Goal: Task Accomplishment & Management: Use online tool/utility

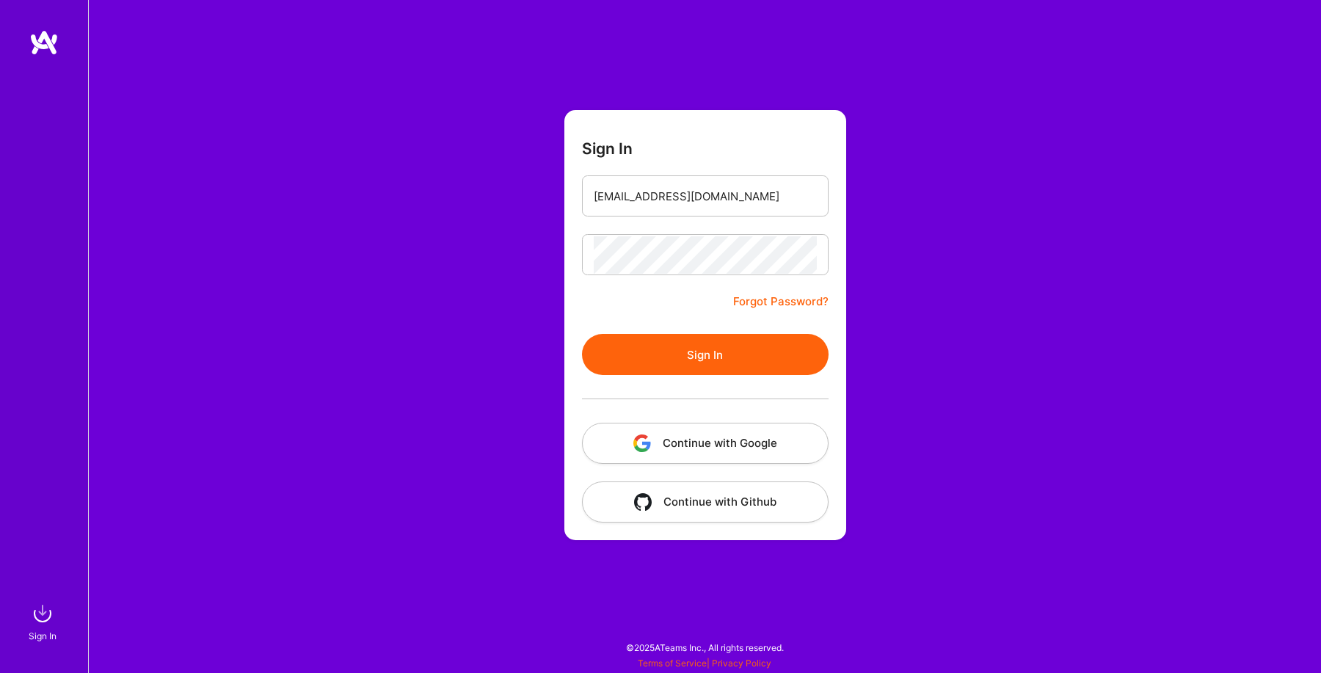
click at [747, 355] on button "Sign In" at bounding box center [705, 354] width 247 height 41
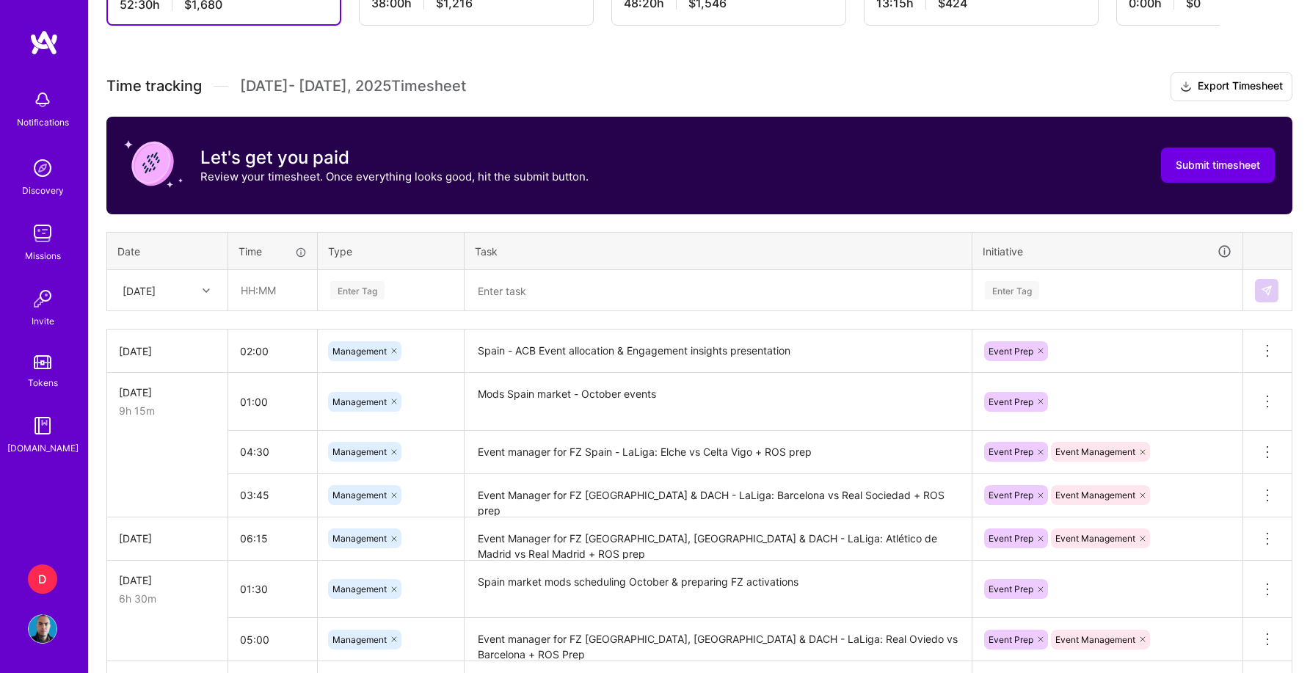
scroll to position [428, 0]
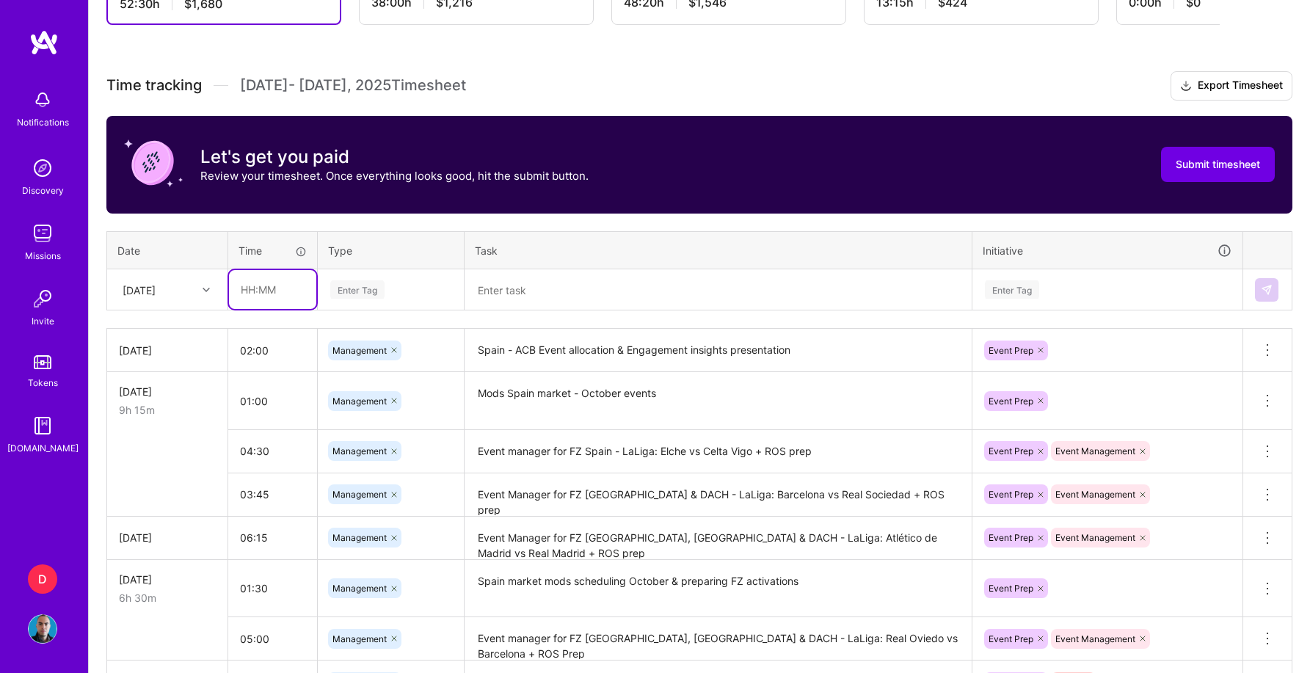
click at [283, 289] on input "text" at bounding box center [272, 289] width 87 height 39
click at [423, 292] on div "Enter Tag" at bounding box center [391, 289] width 124 height 18
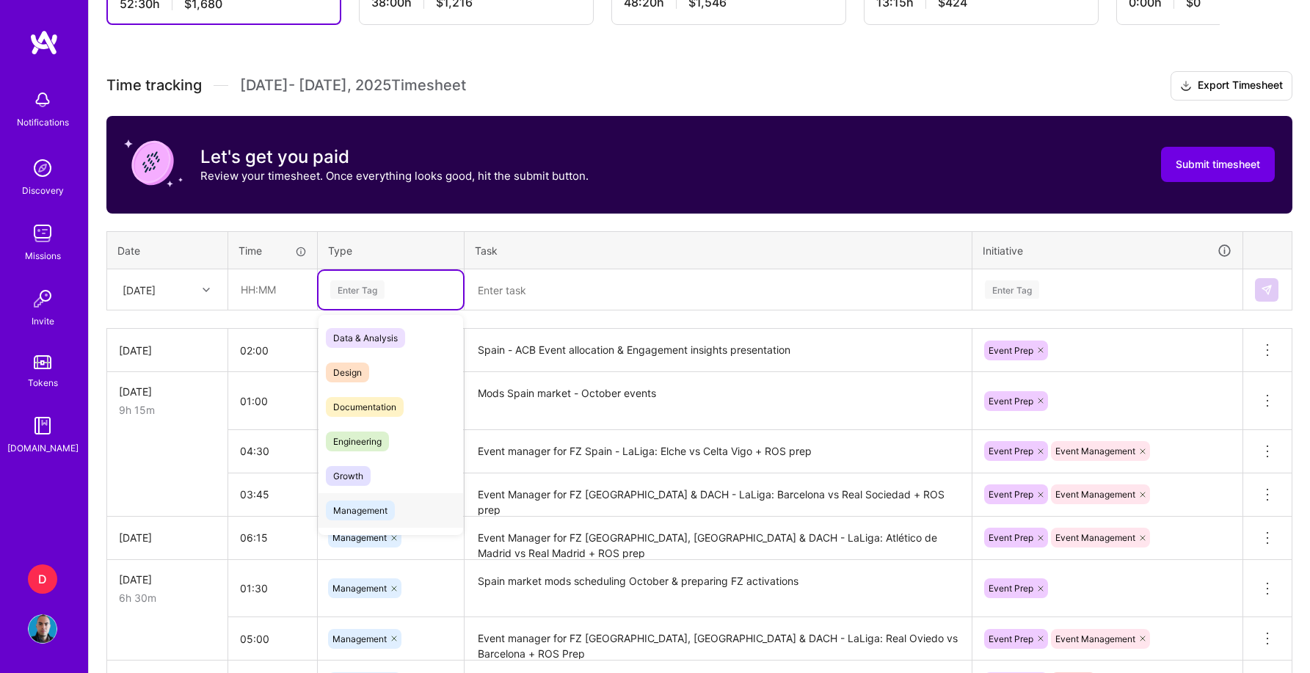
click at [387, 510] on span "Management" at bounding box center [360, 511] width 69 height 20
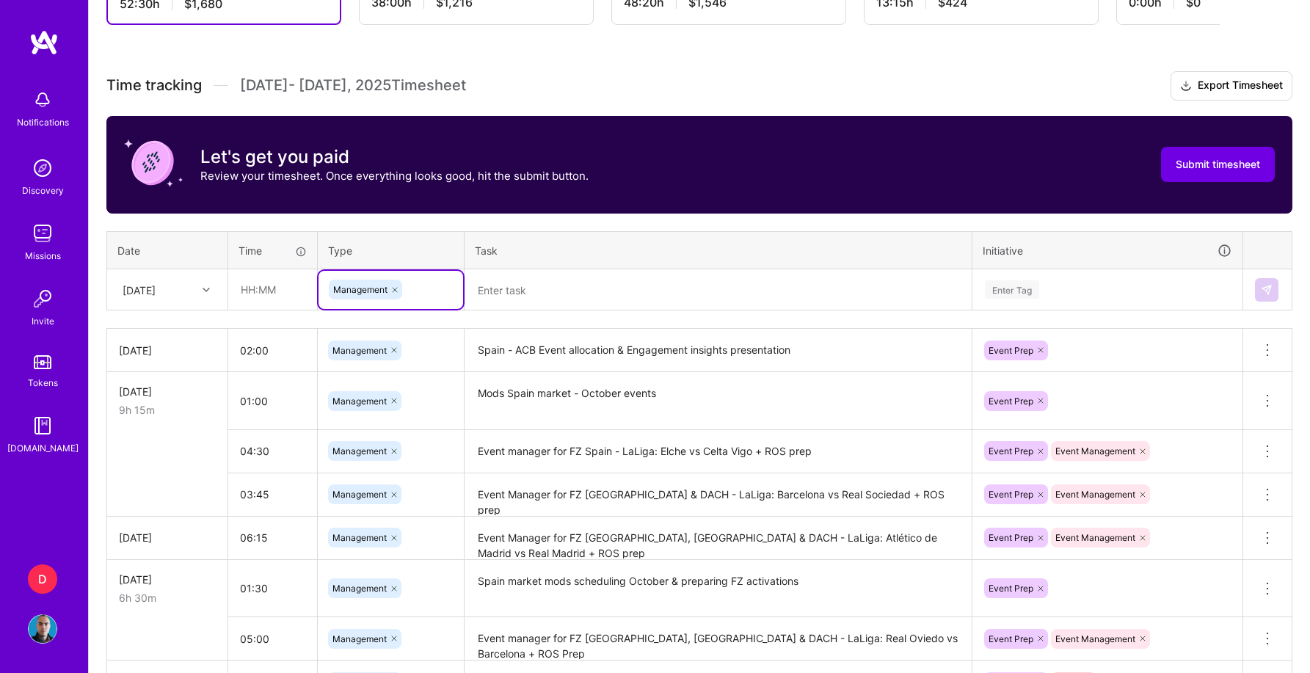
click at [545, 290] on textarea at bounding box center [718, 290] width 504 height 38
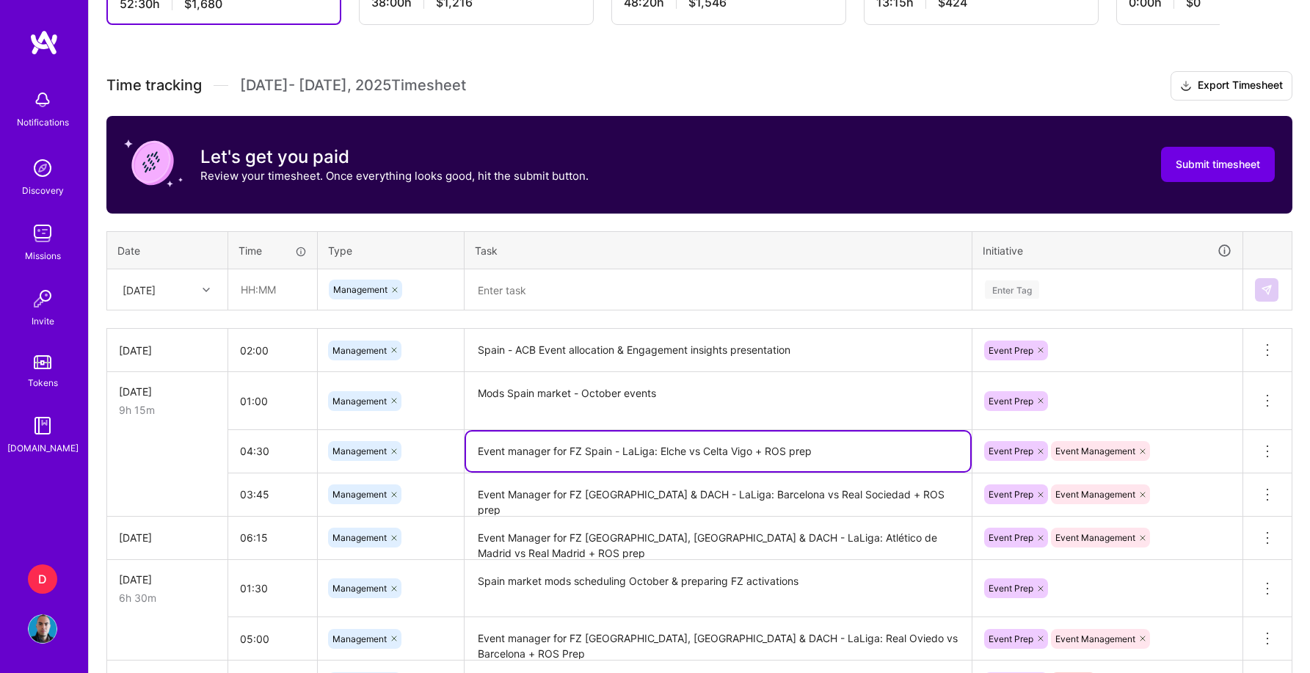
drag, startPoint x: 820, startPoint y: 448, endPoint x: 434, endPoint y: 440, distance: 386.1
click at [435, 440] on tr "04:30 Management Event manager for FZ Spain - LaLiga: Elche vs Celta Vigo + ROS…" at bounding box center [699, 450] width 1185 height 43
click at [534, 291] on textarea at bounding box center [718, 290] width 504 height 39
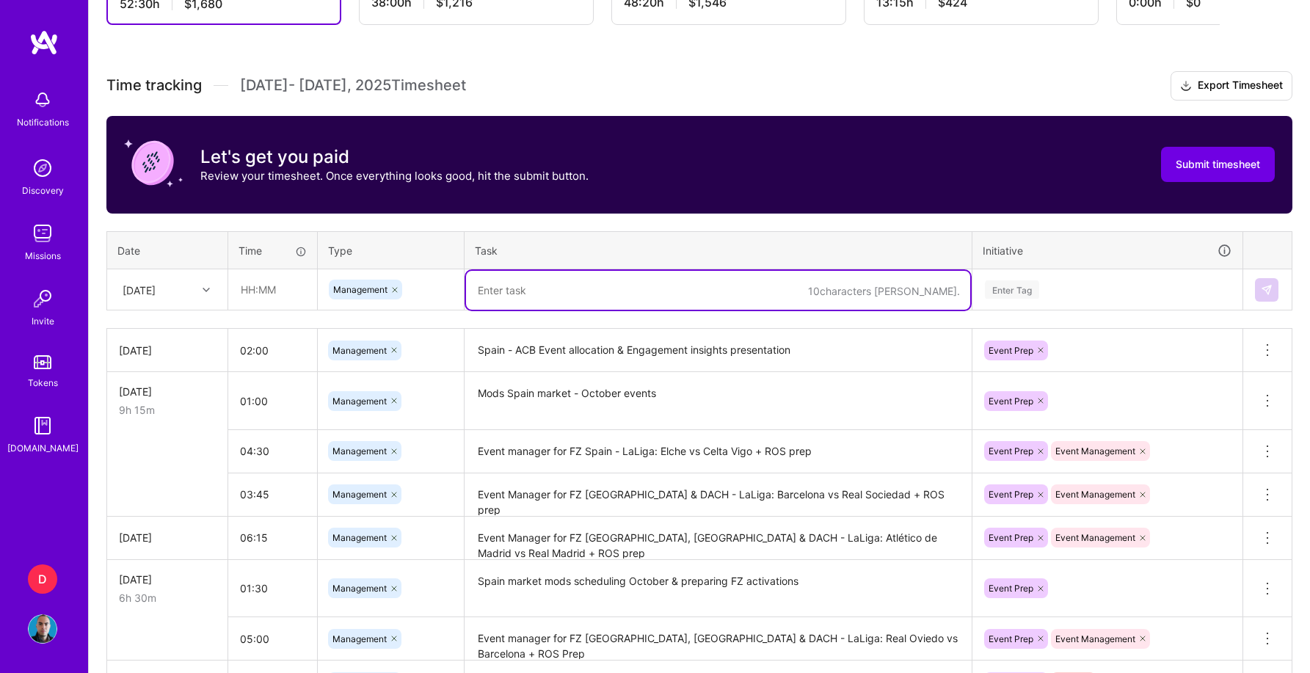
paste textarea "Event manager for FZ Spain - LaLiga: Elche vs Celta Vigo + ROS prep"
click at [589, 291] on textarea "Event manager for FZ Spain - LaLiga: Elche vs Celta Vigo + ROS prep" at bounding box center [718, 290] width 504 height 39
drag, startPoint x: 589, startPoint y: 291, endPoint x: 614, endPoint y: 291, distance: 24.2
click at [612, 291] on textarea "Event manager for FZ Spain - LaLiga: Elche vs Celta Vigo + ROS prep" at bounding box center [718, 290] width 504 height 39
drag, startPoint x: 625, startPoint y: 289, endPoint x: 659, endPoint y: 288, distance: 33.8
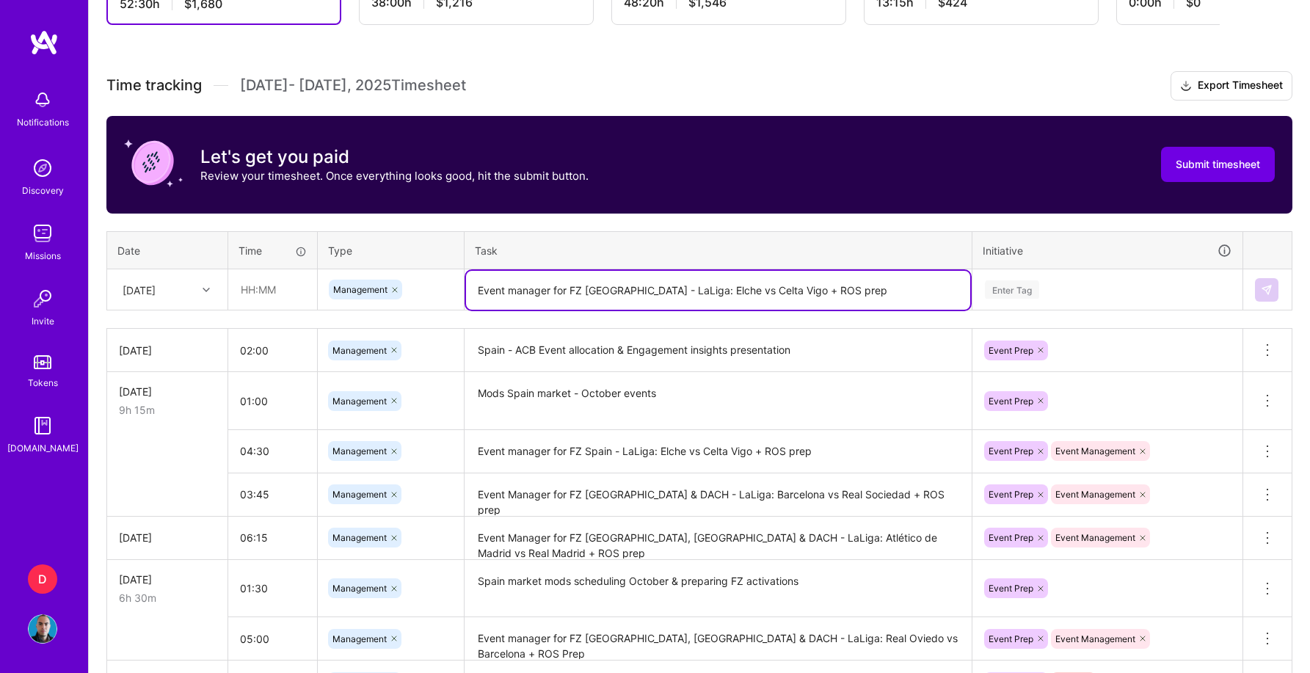
click at [659, 288] on textarea "Event manager for FZ [GEOGRAPHIC_DATA] - LaLiga: Elche vs Celta Vigo + ROS prep" at bounding box center [718, 290] width 504 height 39
drag, startPoint x: 746, startPoint y: 287, endPoint x: 843, endPoint y: 286, distance: 96.2
click at [843, 286] on textarea "Event manager for FZ Japan - AFC Champions League: Elche vs Celta Vigo + ROS pr…" at bounding box center [718, 290] width 504 height 39
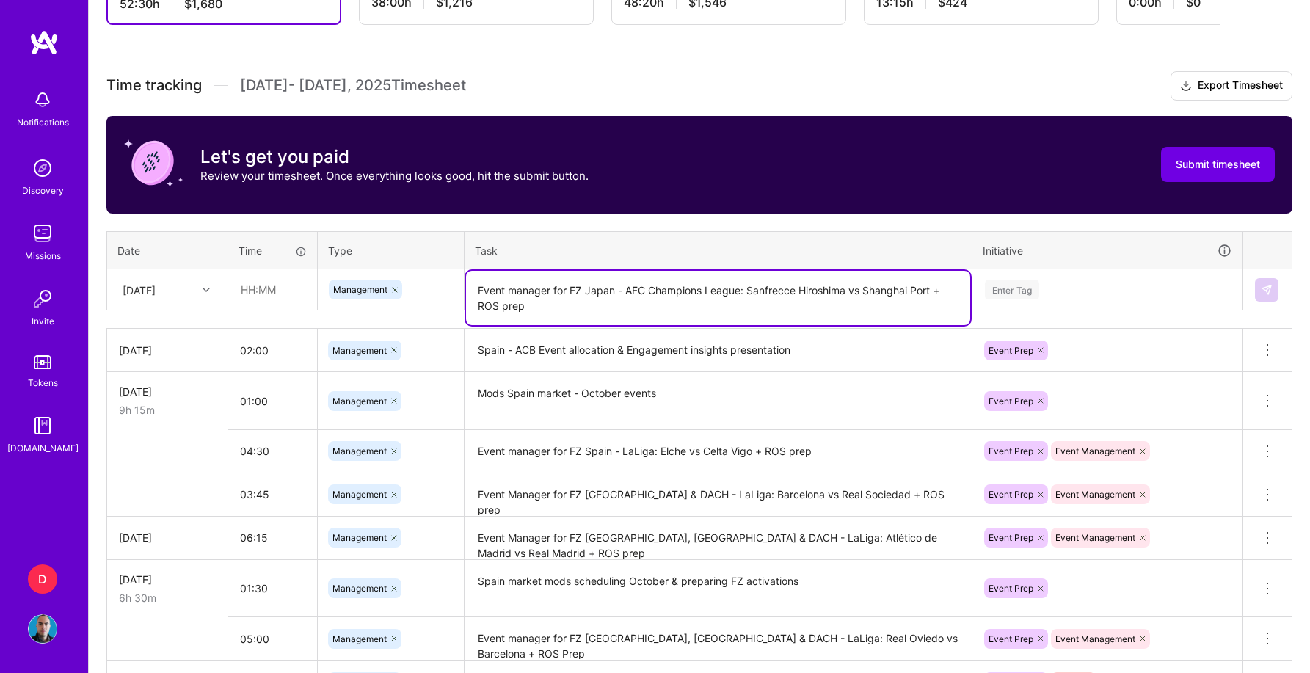
type textarea "Event manager for FZ Japan - AFC Champions League: Sanfrecce Hiroshima vs Shang…"
click at [1058, 286] on div "Enter Tag" at bounding box center [1107, 289] width 248 height 18
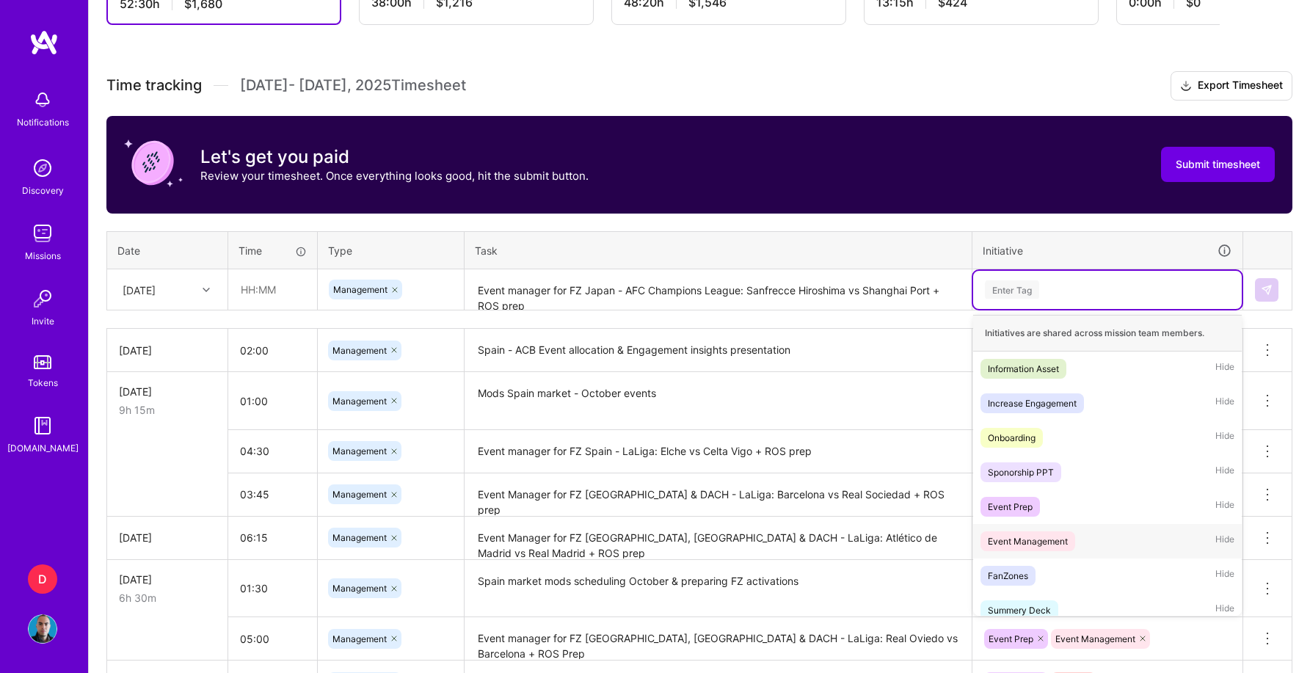
click at [1060, 535] on div "Event Management" at bounding box center [1028, 541] width 80 height 15
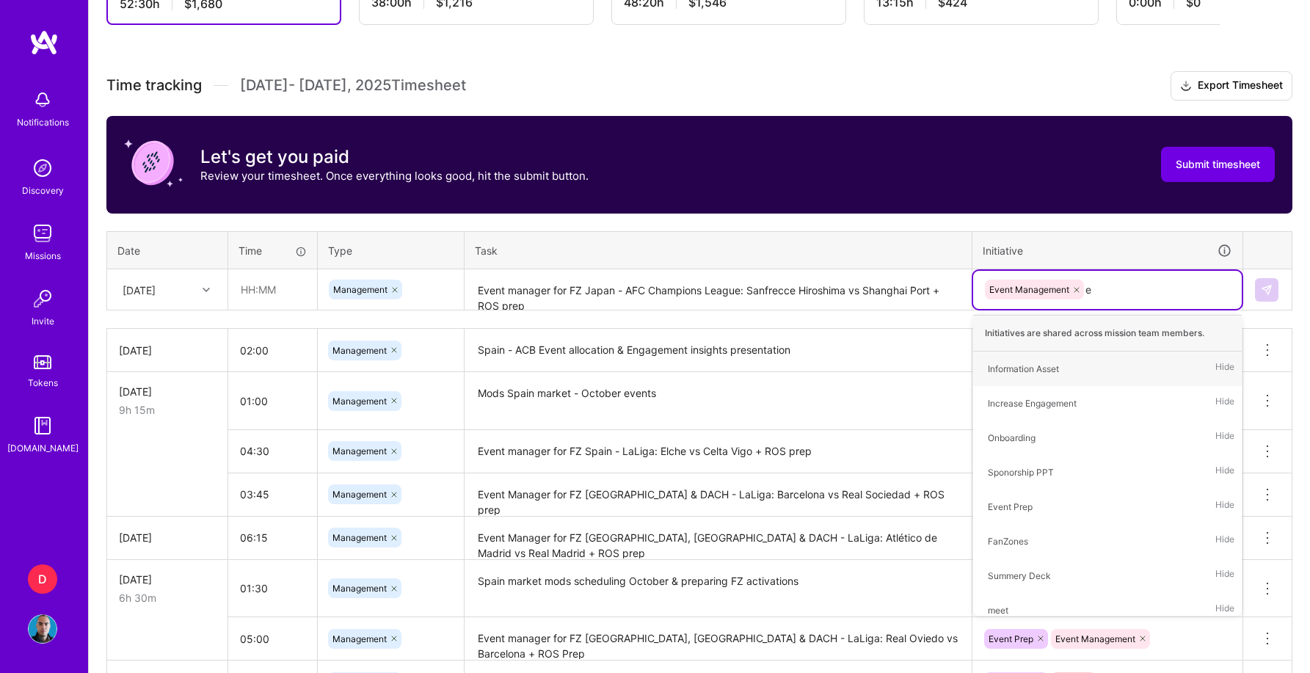
type input "ev"
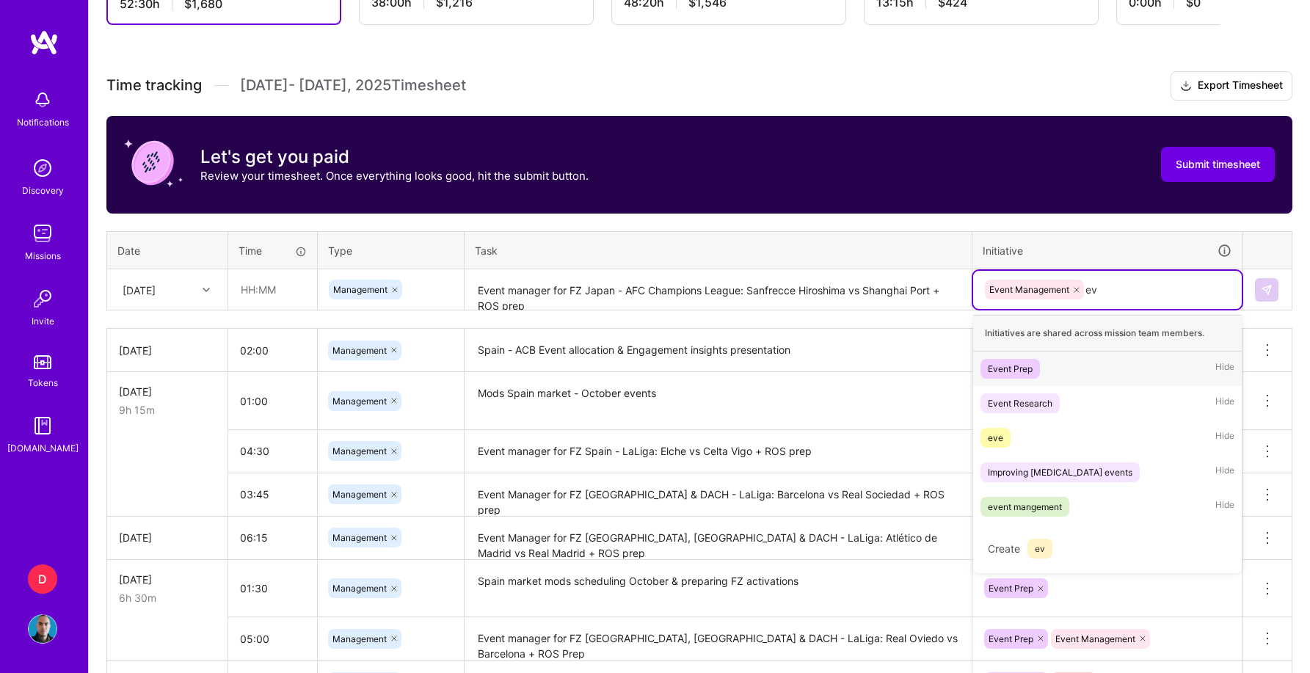
click at [1025, 369] on div "Event Prep" at bounding box center [1010, 368] width 45 height 15
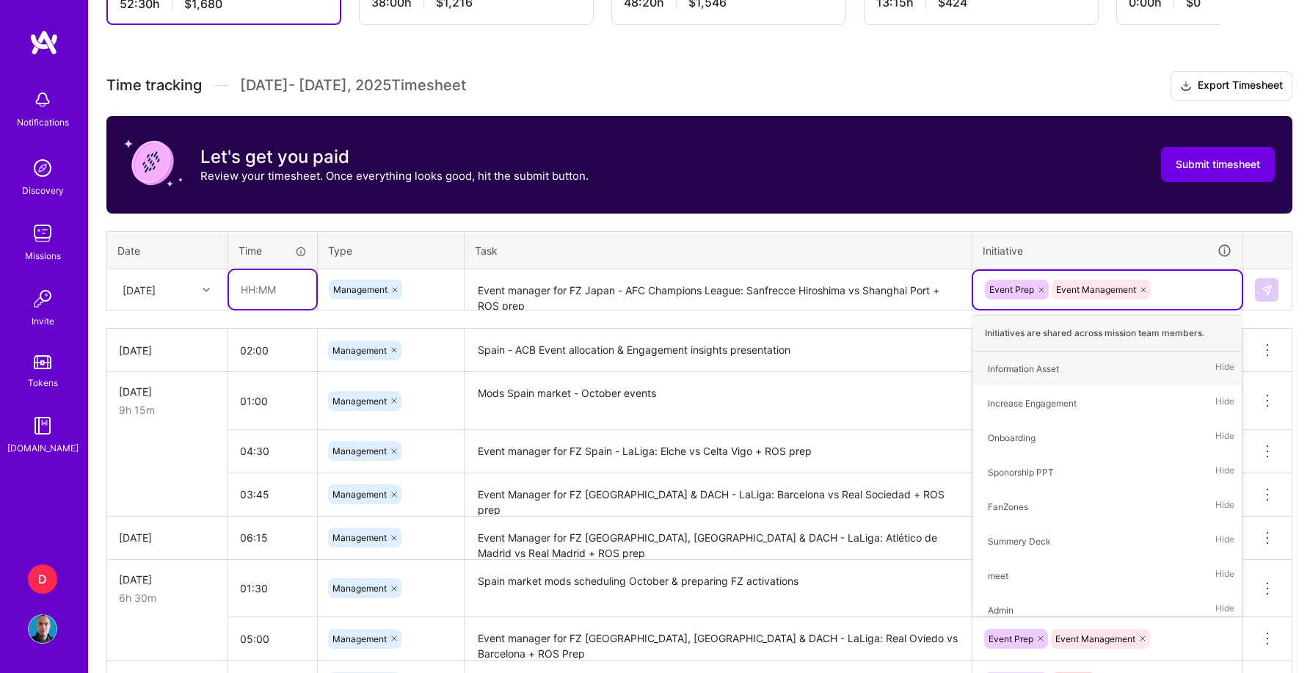
click at [286, 297] on input "text" at bounding box center [272, 289] width 87 height 39
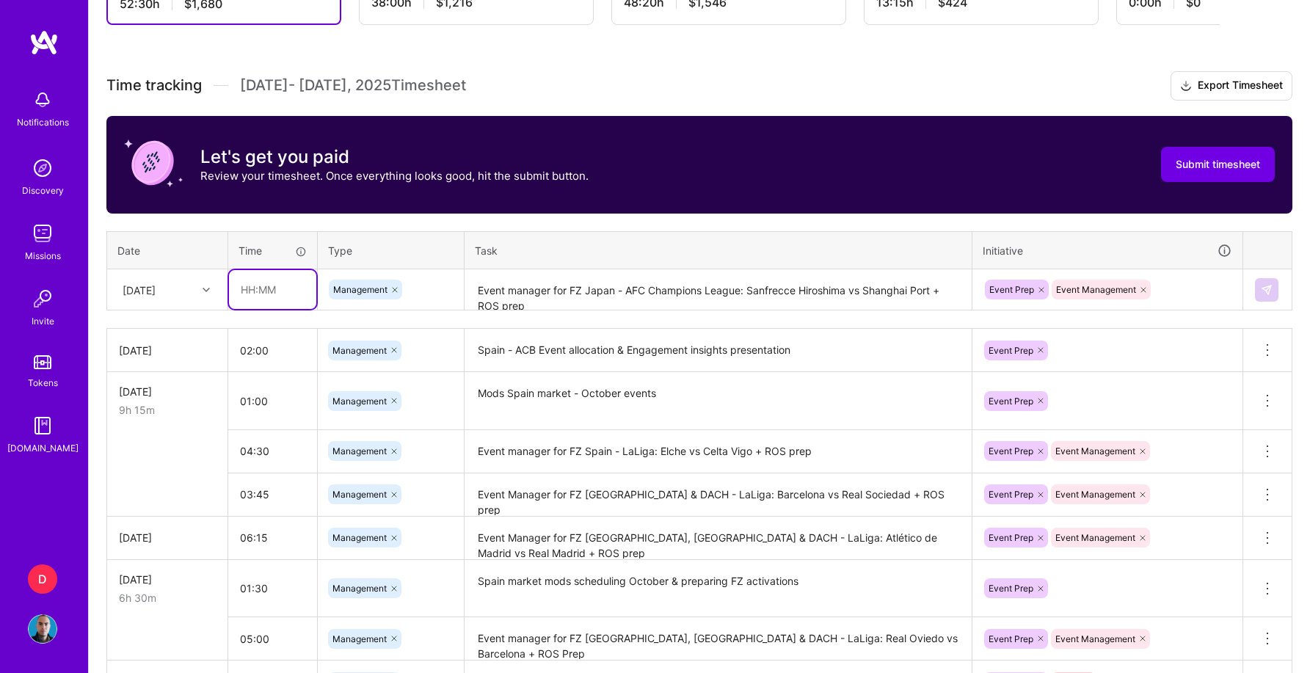
type input "04:00"
click at [1262, 285] on img at bounding box center [1267, 290] width 12 height 12
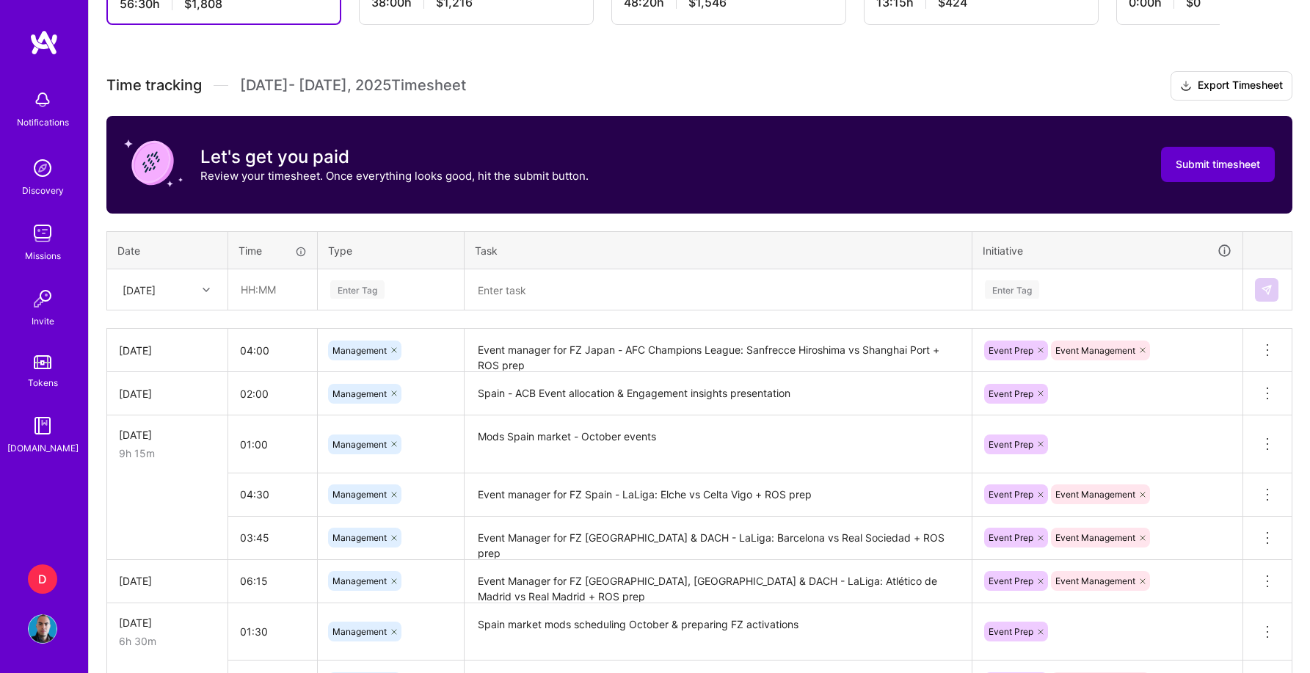
click at [1236, 166] on span "Submit timesheet" at bounding box center [1218, 164] width 84 height 15
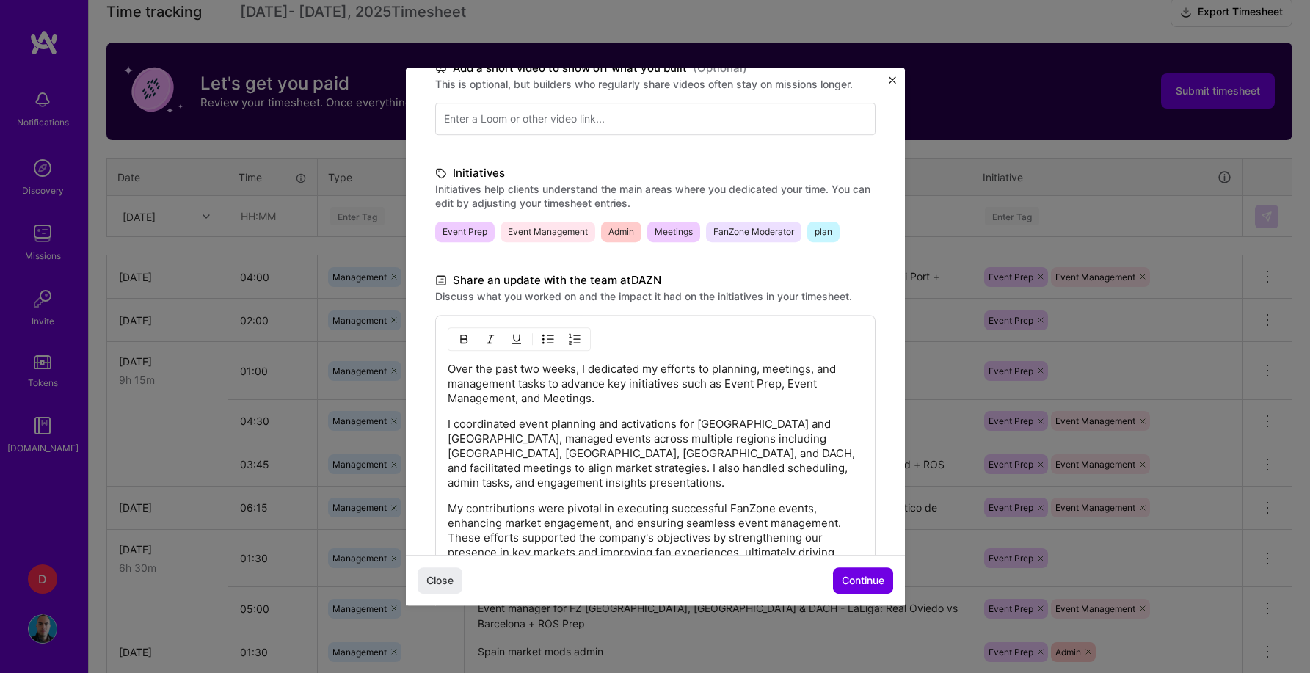
scroll to position [357, 0]
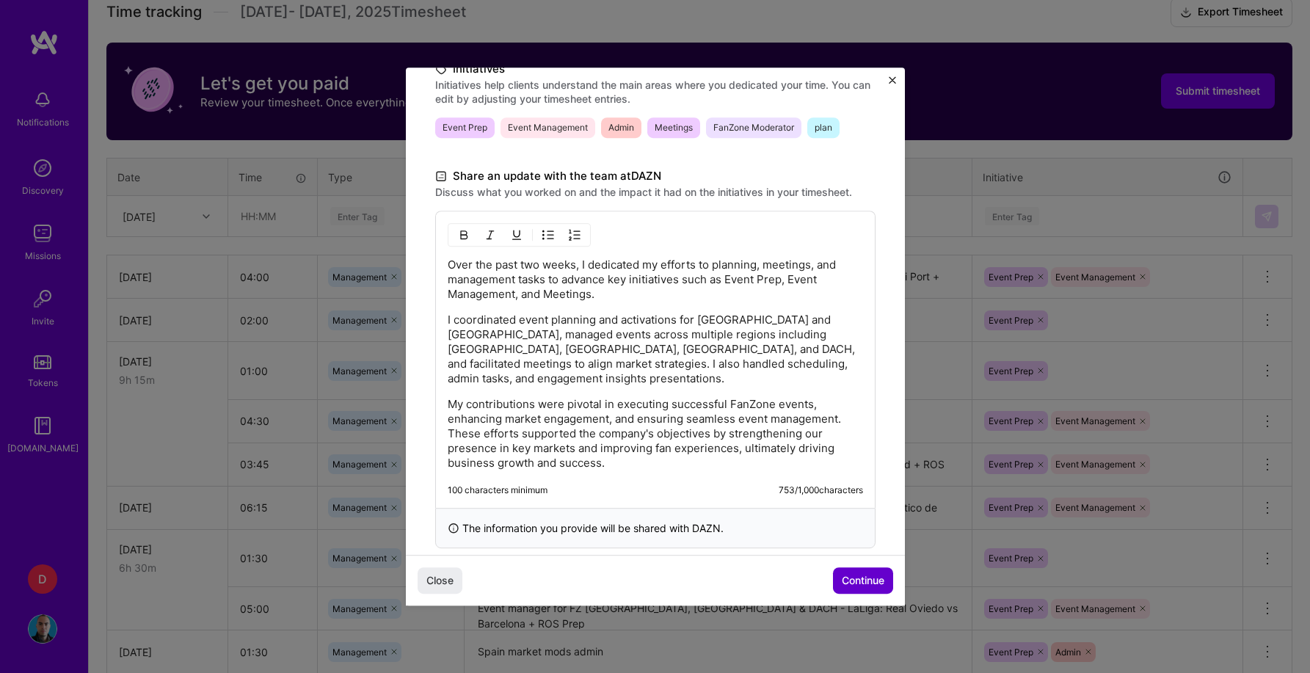
click at [855, 574] on span "Continue" at bounding box center [863, 580] width 43 height 15
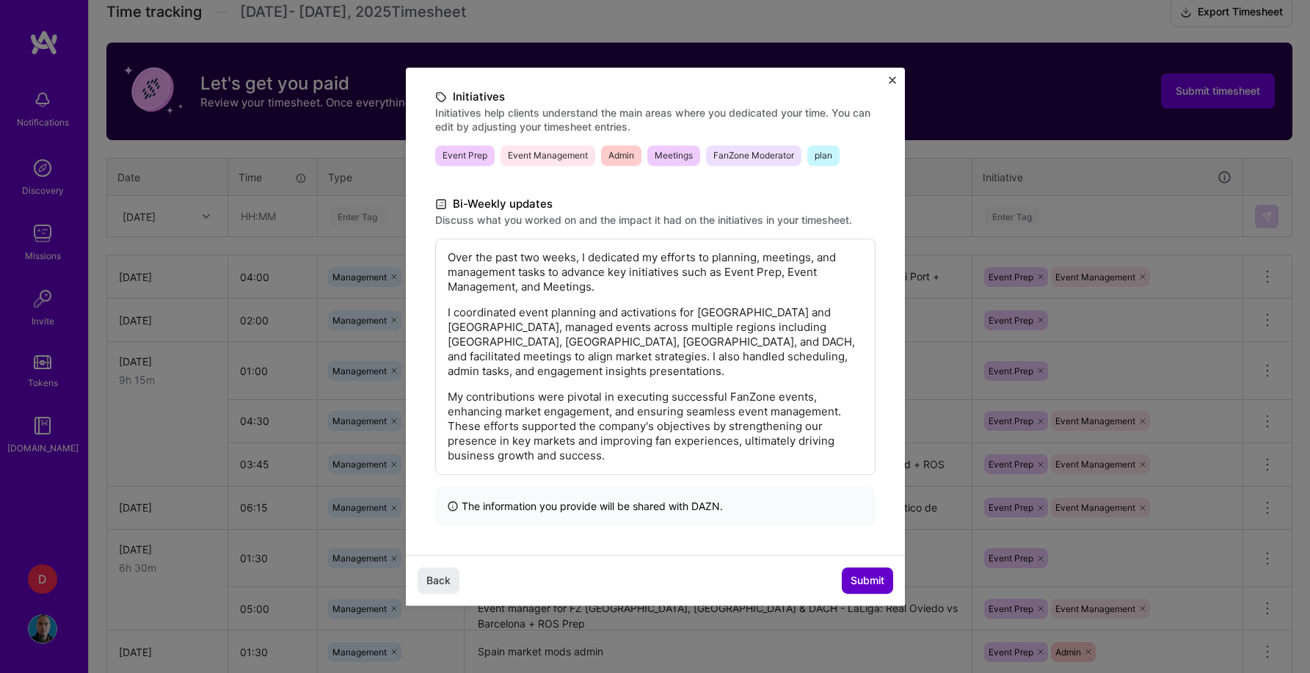
scroll to position [168, 0]
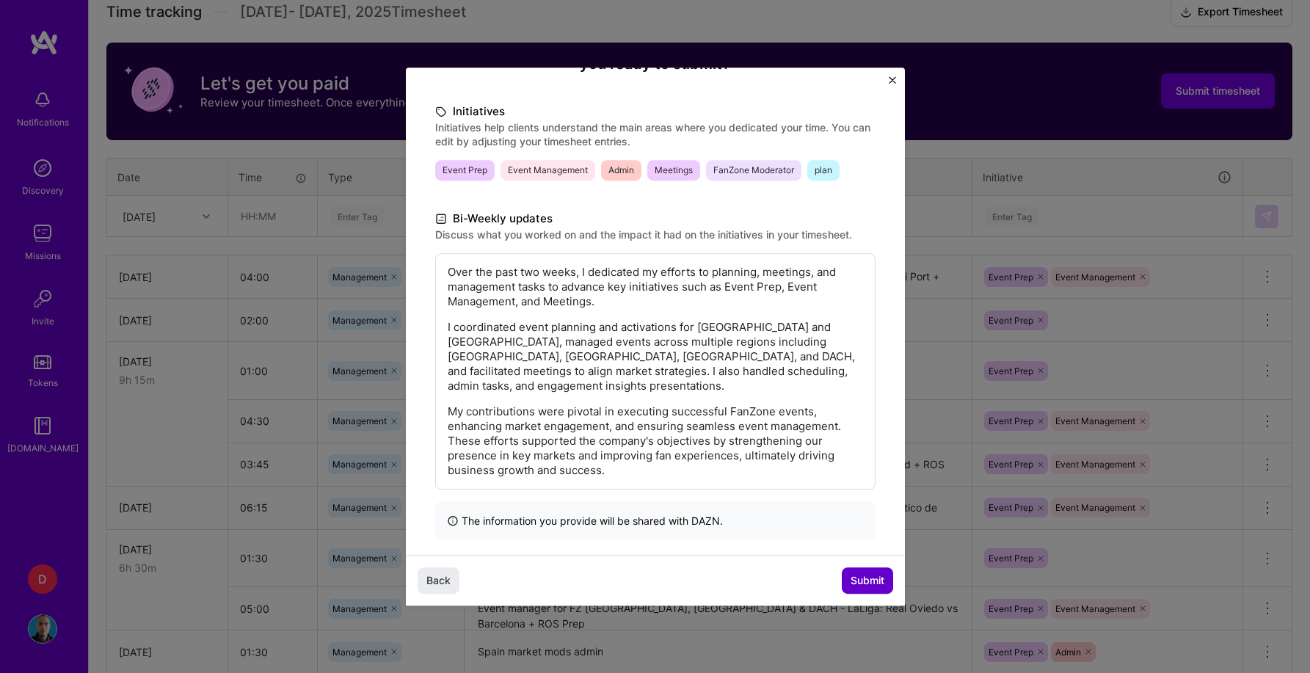
click at [858, 576] on span "Submit" at bounding box center [868, 580] width 34 height 15
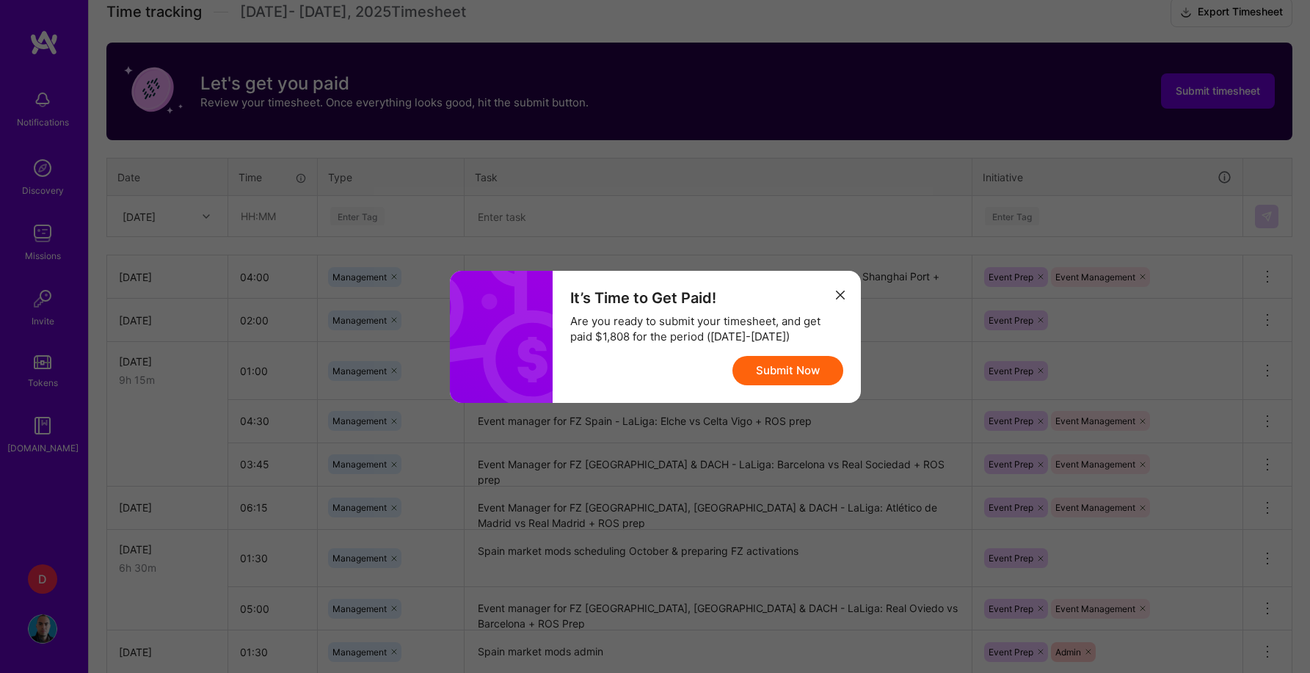
click at [777, 375] on button "Submit Now" at bounding box center [787, 370] width 111 height 29
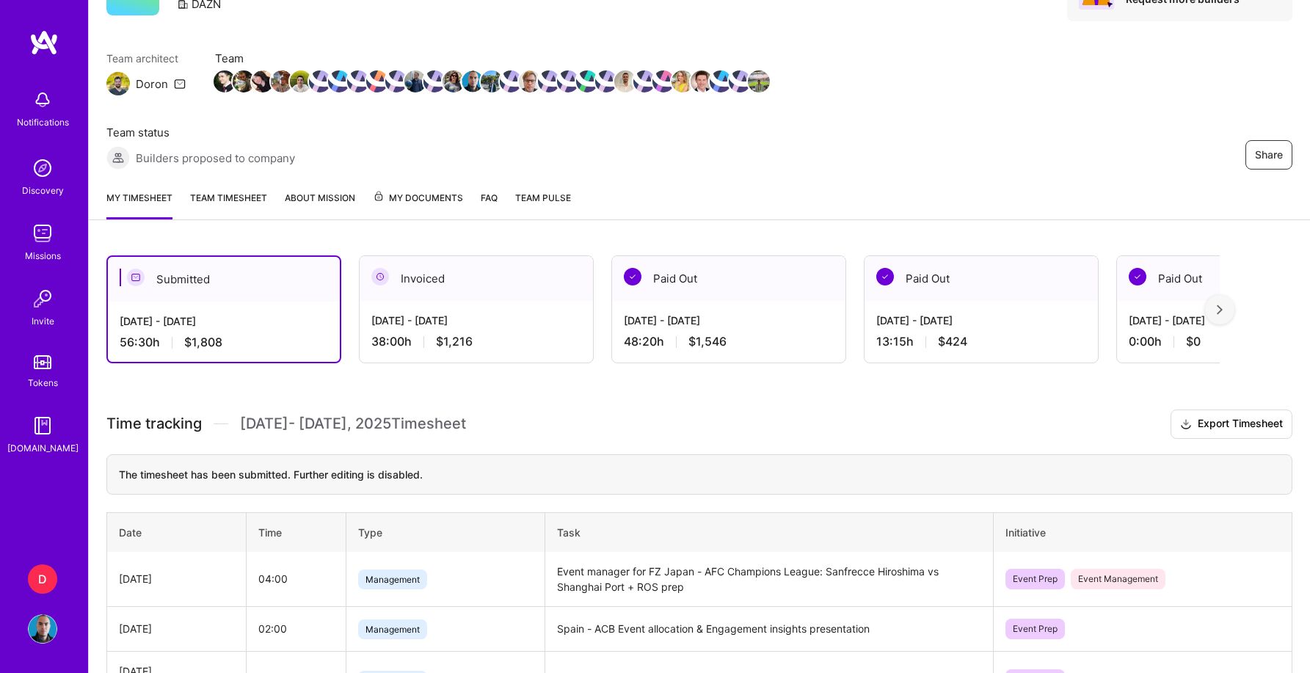
scroll to position [106, 0]
